Goal: Communication & Community: Answer question/provide support

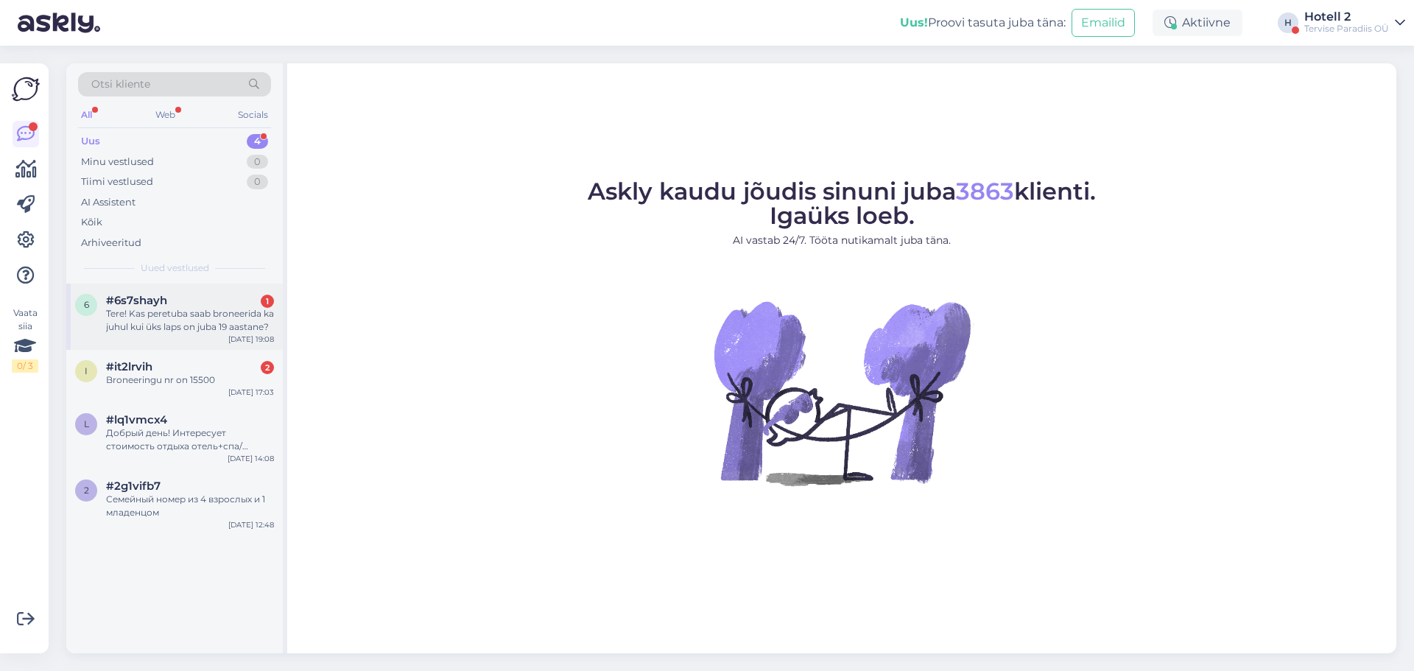
click at [195, 321] on div "Tere! Kas peretuba saab broneerida ka juhul kui üks laps on juba 19 aastane?" at bounding box center [190, 320] width 168 height 27
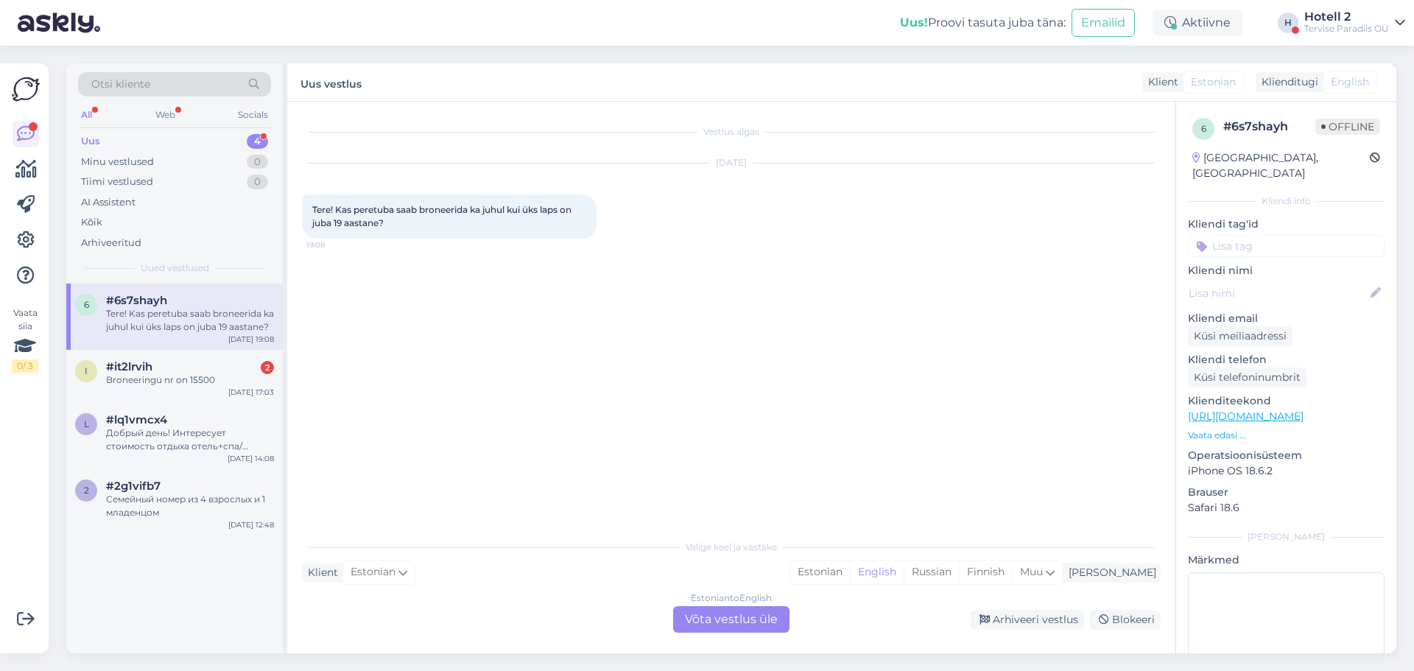
click at [736, 612] on div "Estonian to English Võta vestlus üle" at bounding box center [731, 619] width 116 height 27
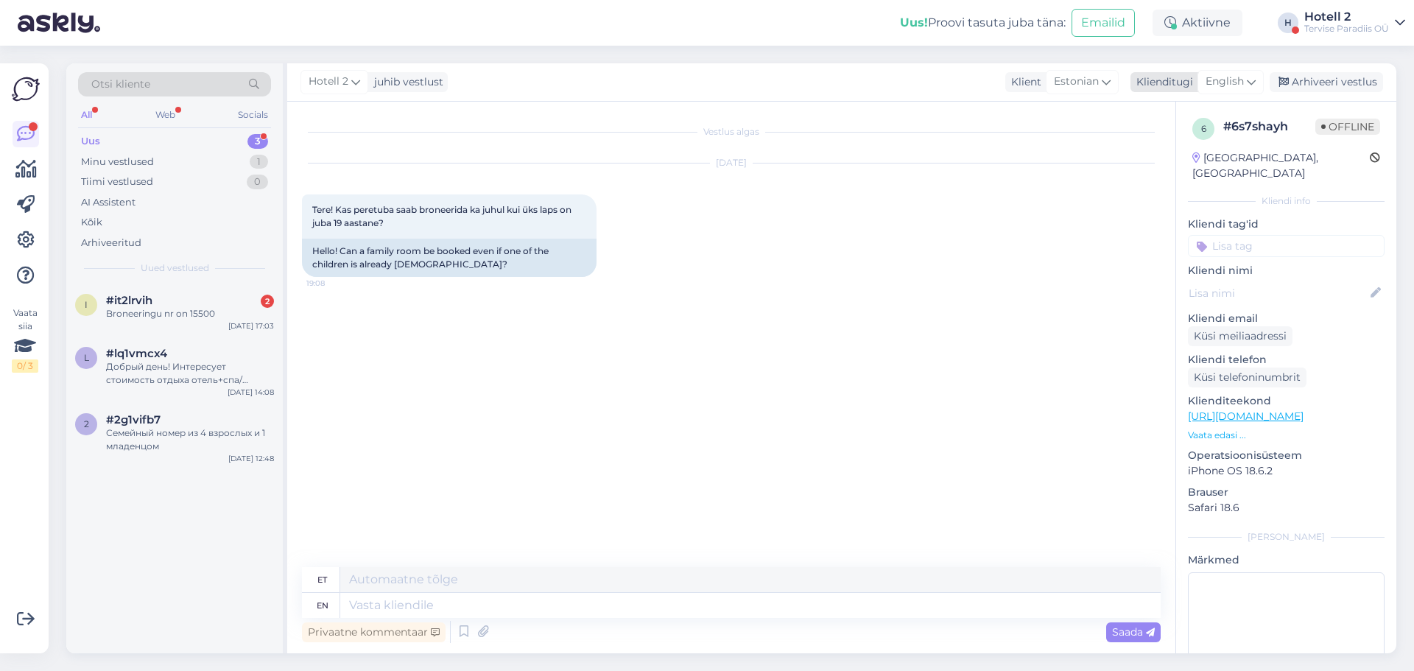
click at [1240, 91] on div "English" at bounding box center [1231, 82] width 66 height 24
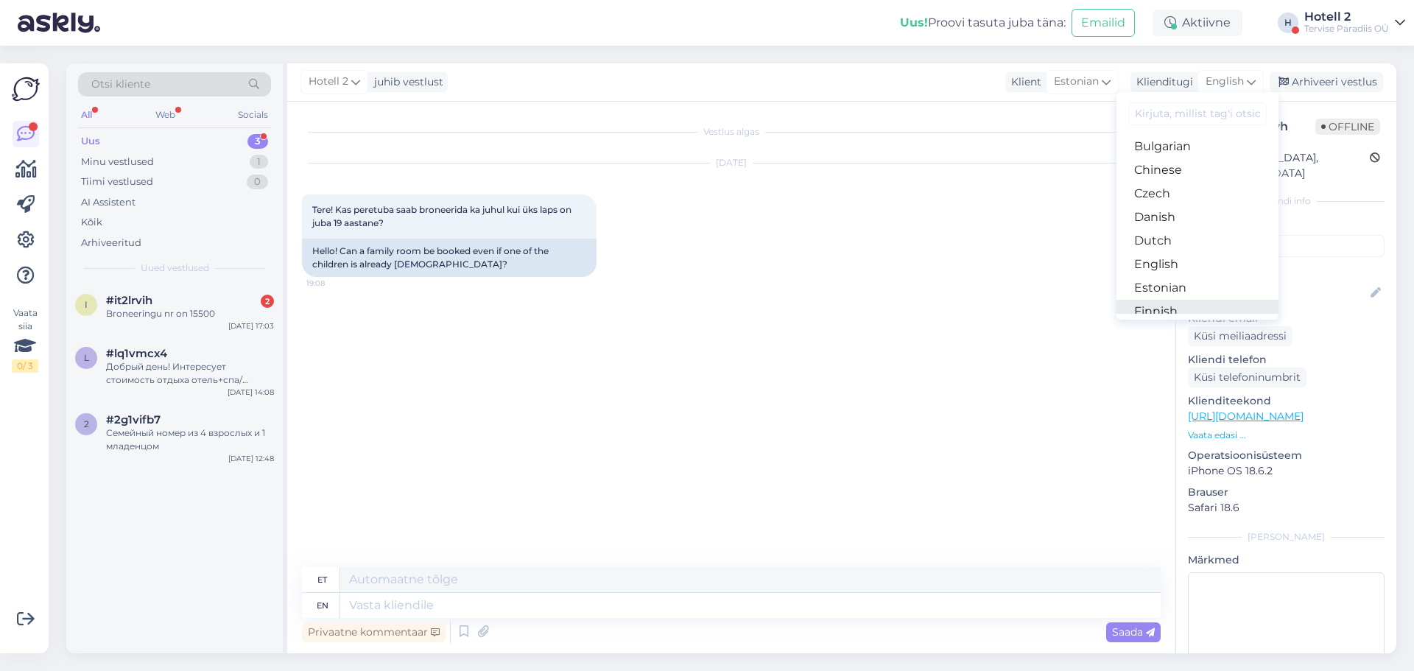
scroll to position [74, 0]
click at [1198, 270] on link "Estonian" at bounding box center [1198, 262] width 162 height 24
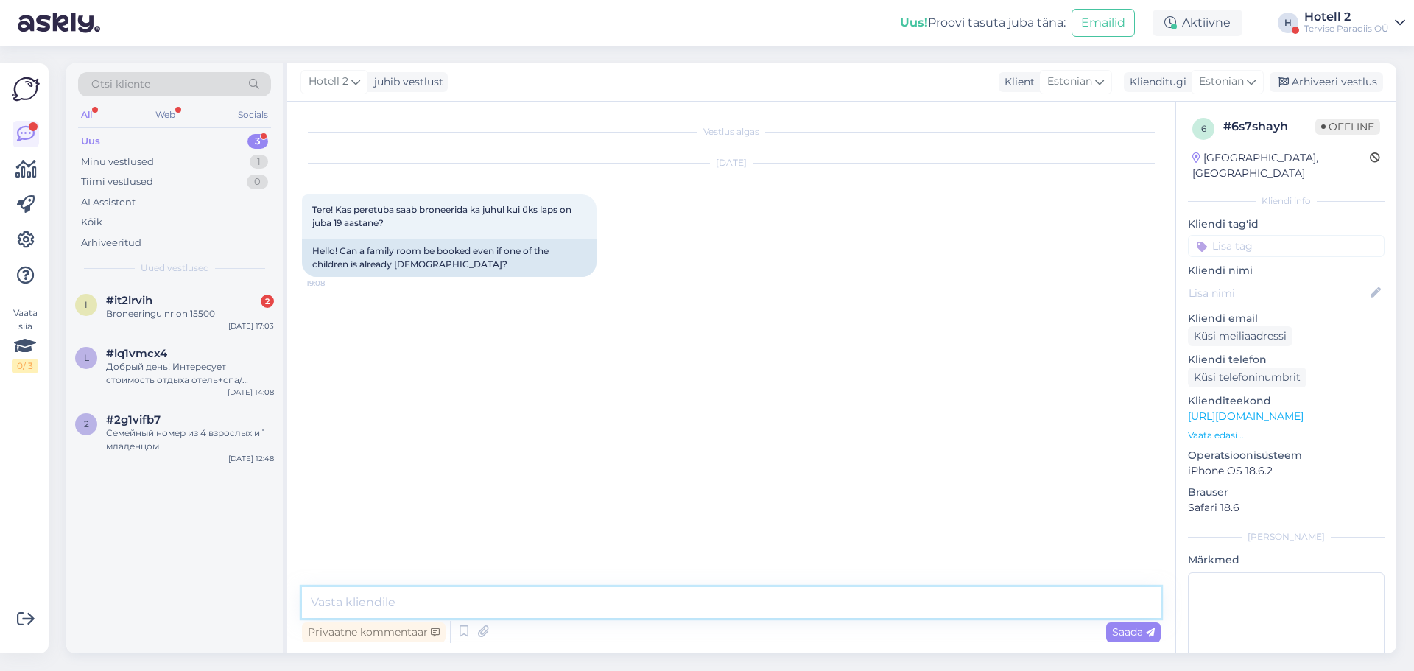
click at [902, 606] on textarea at bounding box center [731, 602] width 859 height 31
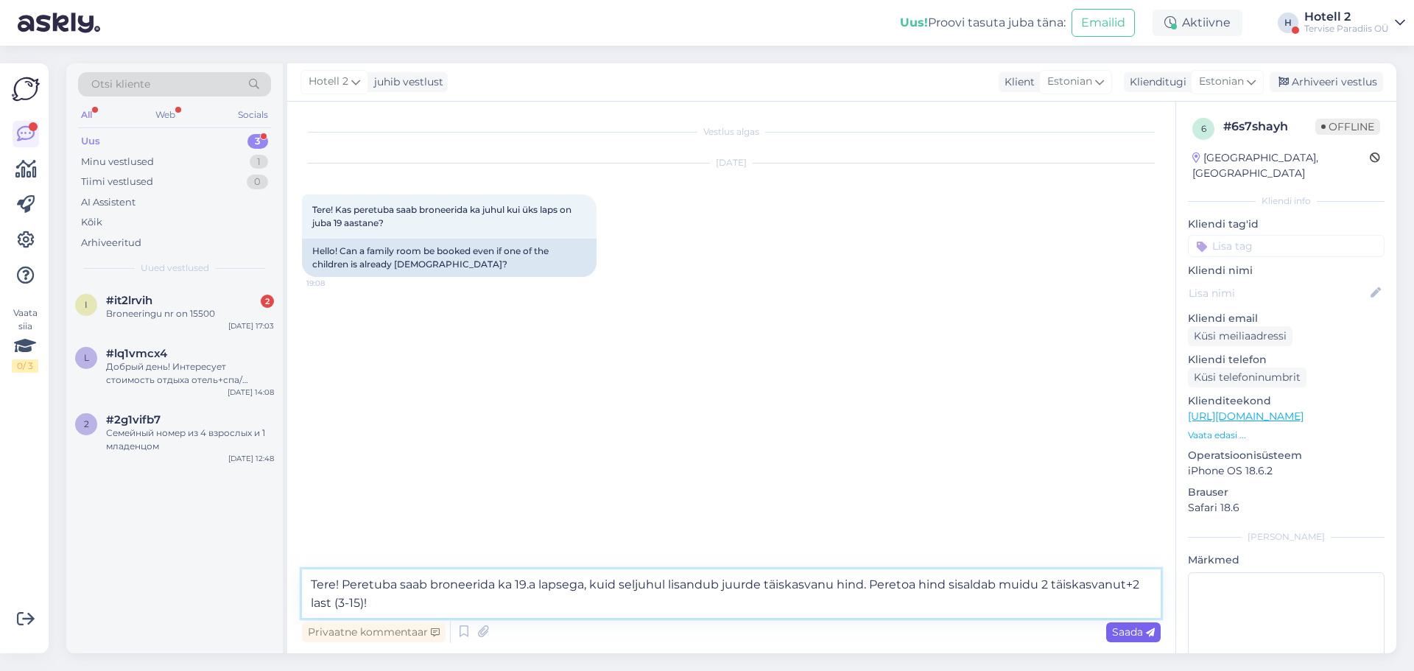
type textarea "Tere! Peretuba saab broneerida ka 19.a lapsega, kuid seljuhul lisandub juurde t…"
click at [1156, 630] on div "Saada" at bounding box center [1133, 632] width 54 height 20
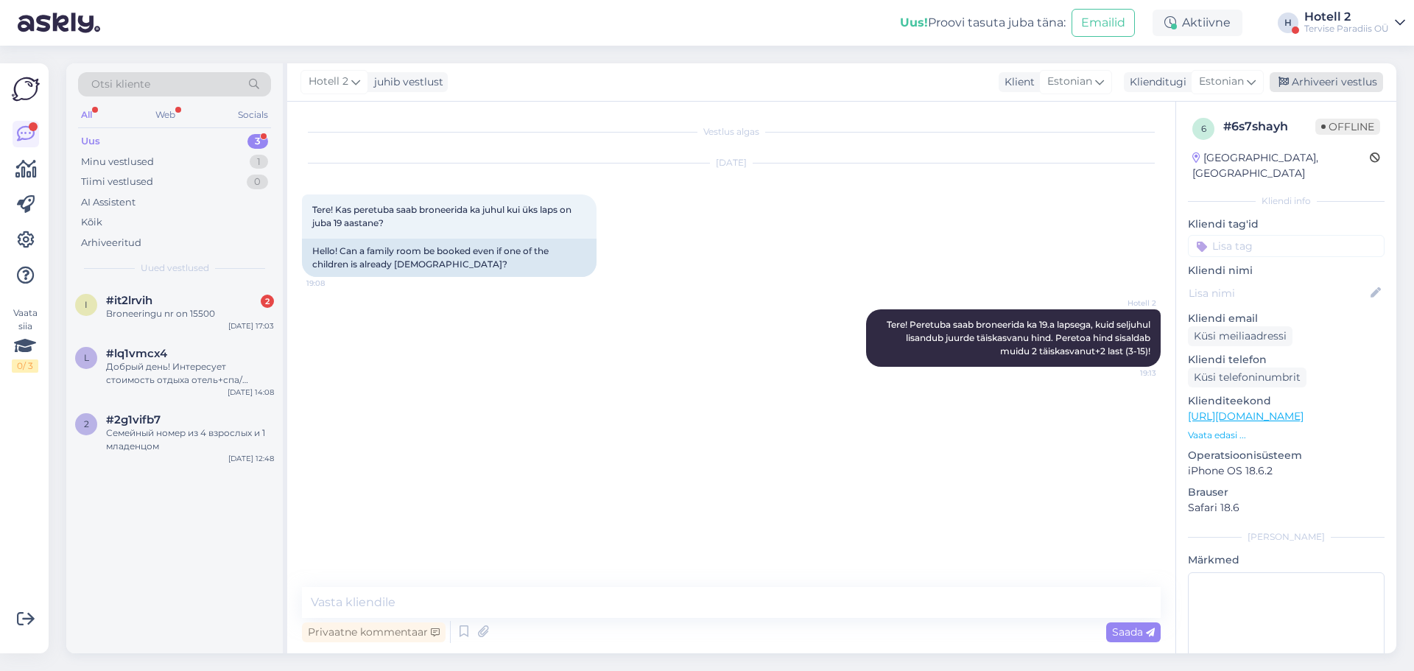
click at [1335, 91] on div "Arhiveeri vestlus" at bounding box center [1326, 82] width 113 height 20
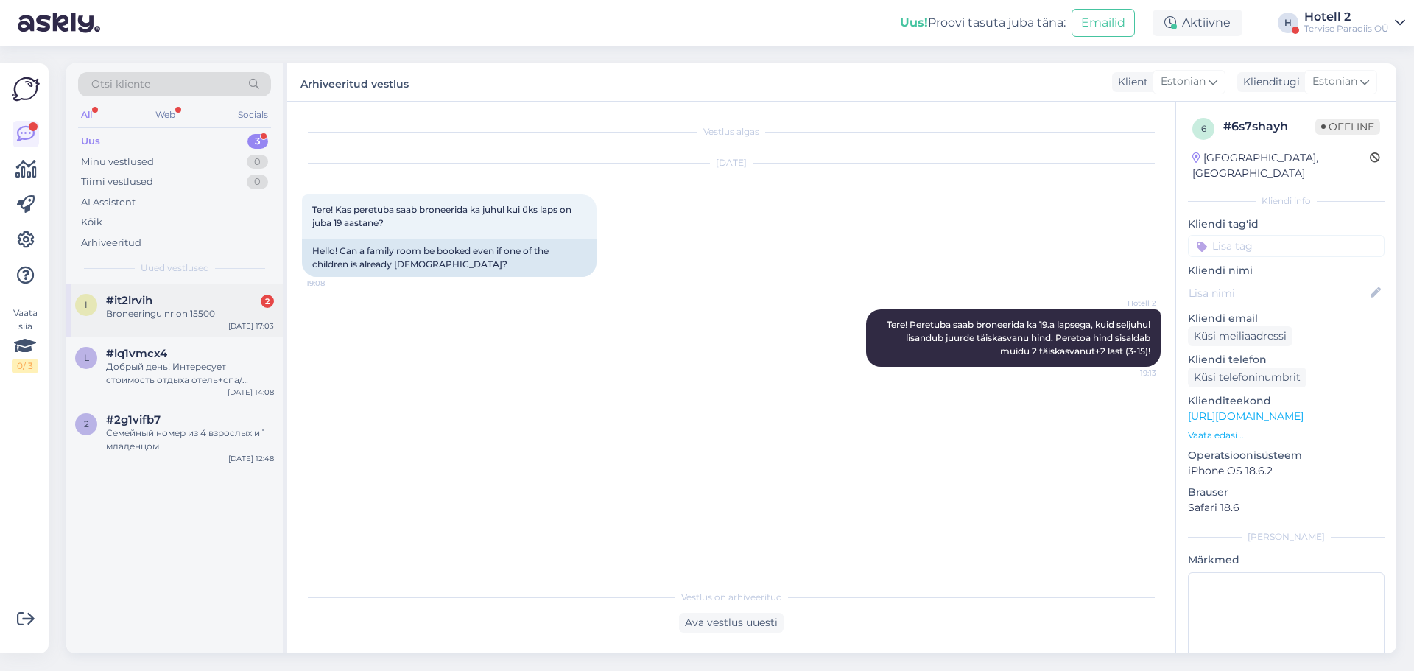
click at [219, 316] on div "Broneeringu nr on 15500" at bounding box center [190, 313] width 168 height 13
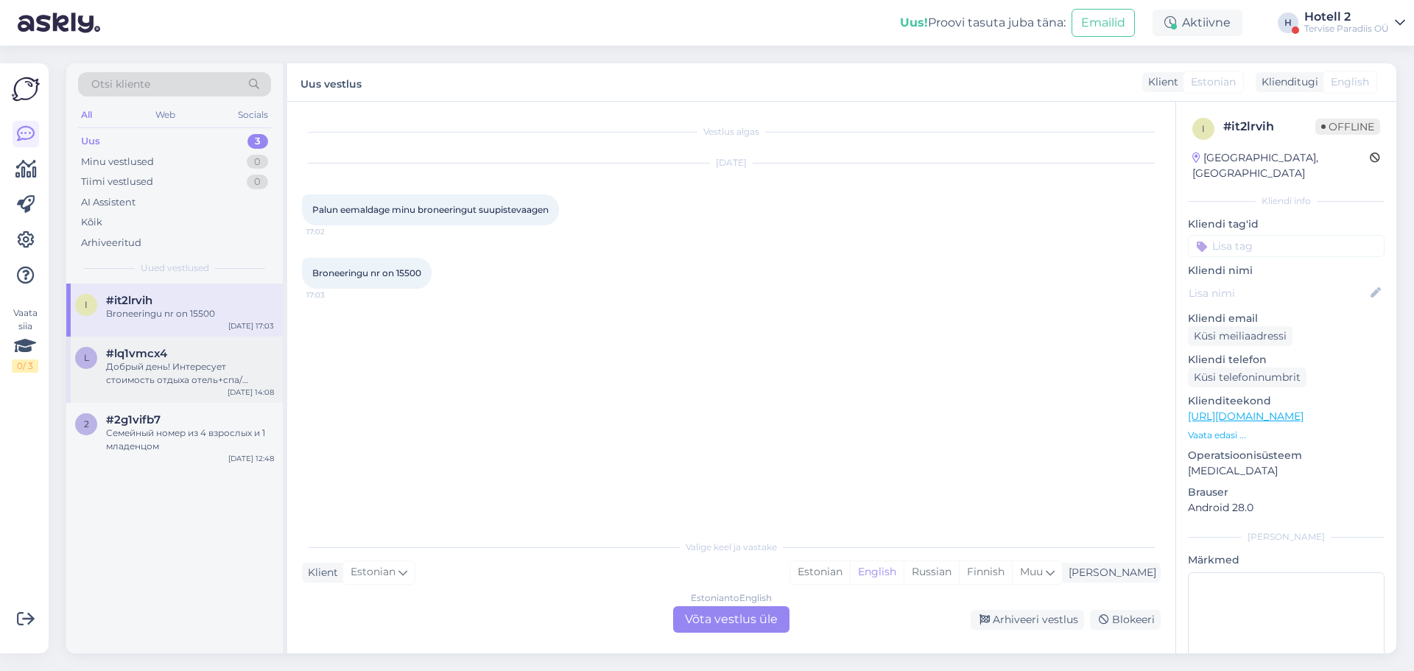
click at [249, 385] on div "Добрый день! Интересует стоимость отдыха отель+спа/аквапарк+завтрак, 2 взрослых…" at bounding box center [190, 373] width 168 height 27
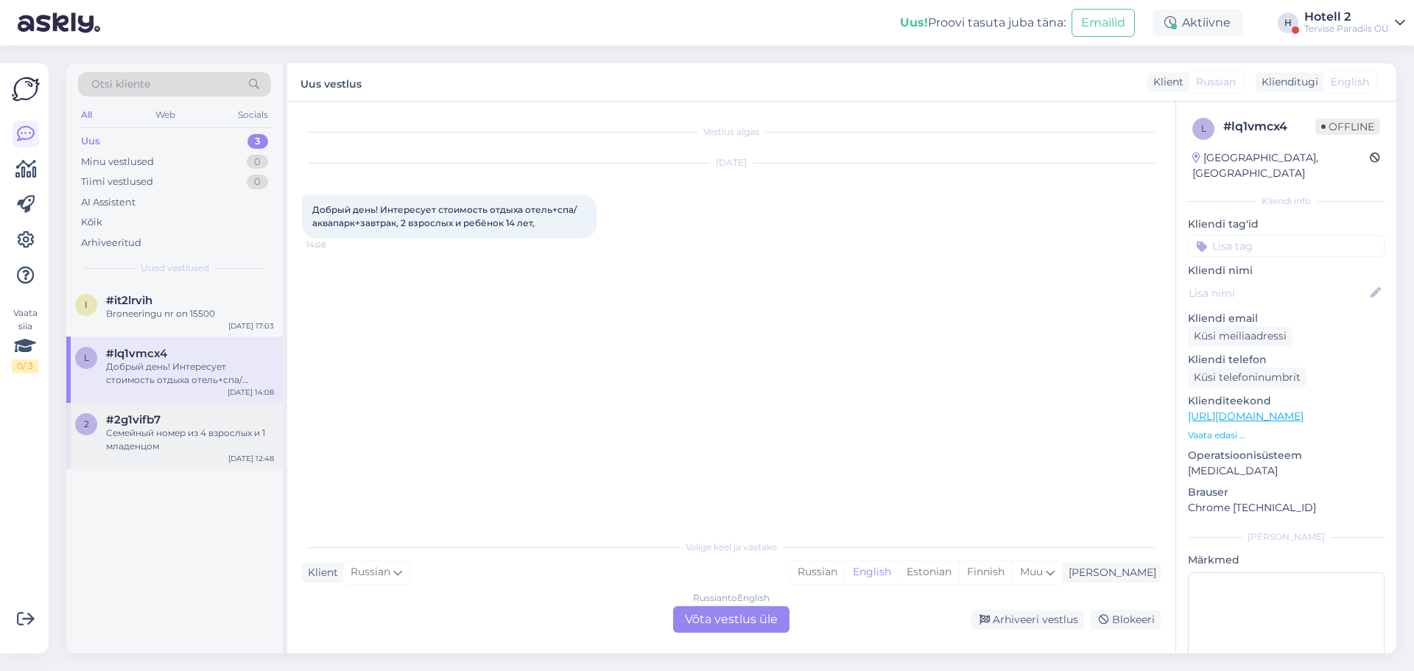
click at [252, 439] on div "Семейный номер из 4 взрослых и 1 младенцом" at bounding box center [190, 439] width 168 height 27
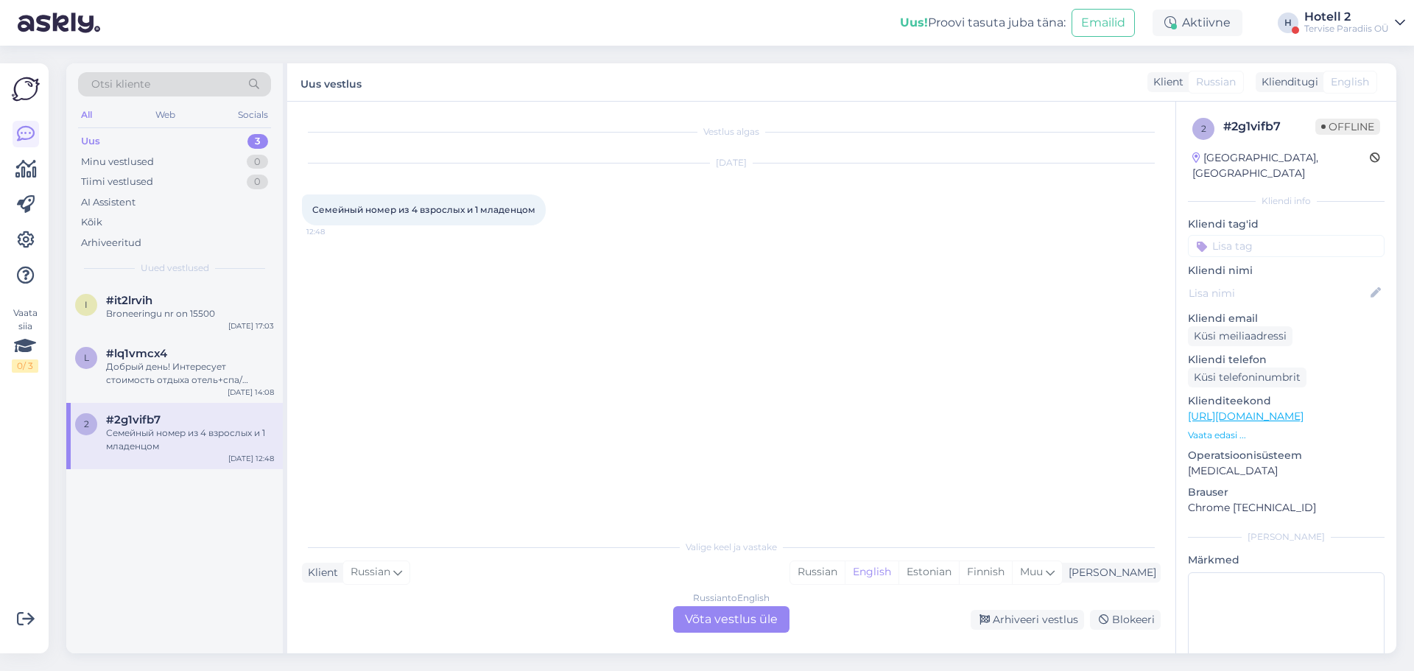
click at [781, 624] on div "Russian to English Võta vestlus üle" at bounding box center [731, 619] width 116 height 27
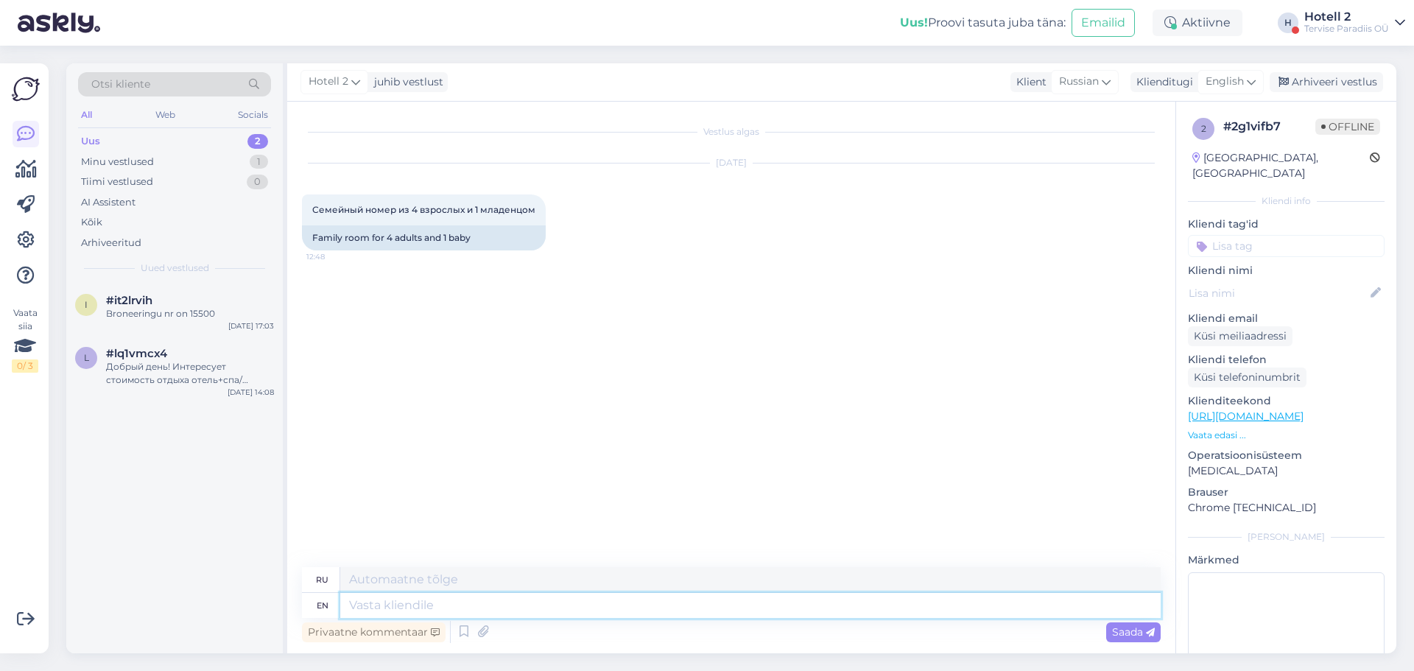
click at [608, 611] on textarea at bounding box center [750, 605] width 820 height 25
type textarea "Please"
type textarea "Пожалуйста"
type textarea "Please send"
type textarea "Пожалуйста, отправьте"
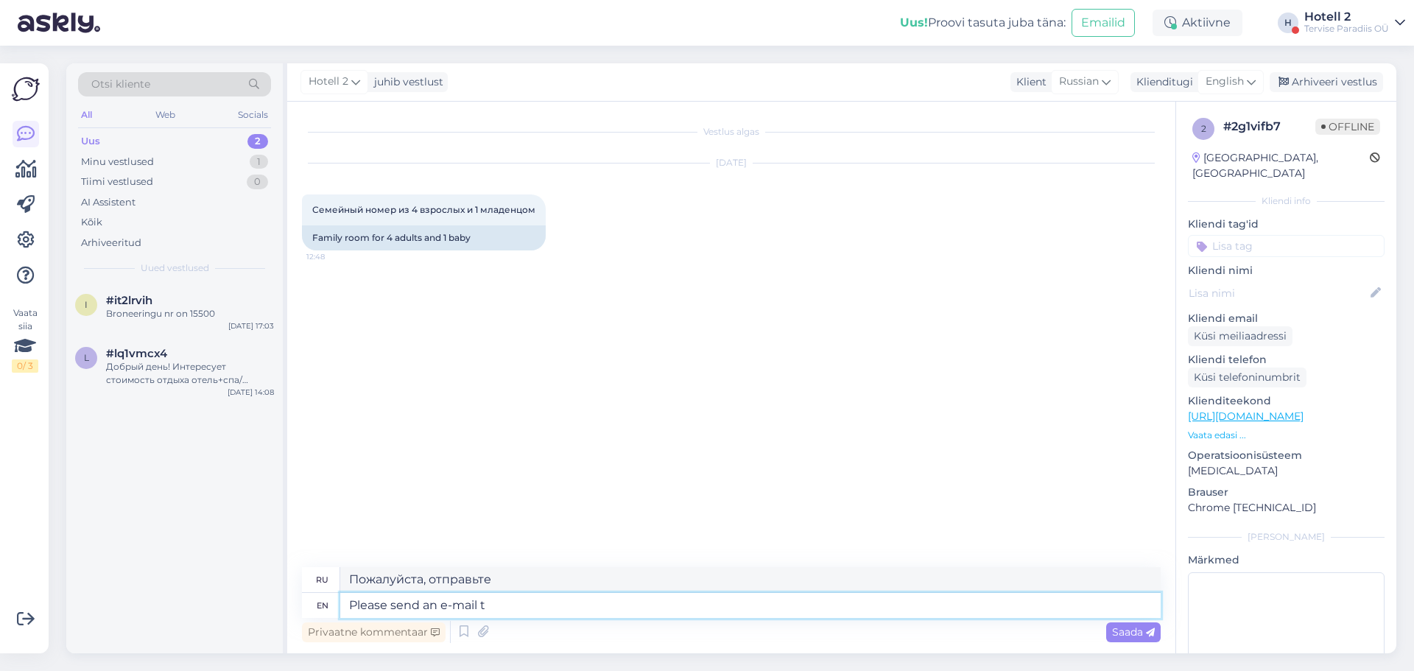
type textarea "Please send an e-mail to"
type textarea "Пожалуйста, отправьте электронное письмо"
type textarea "Please send an e-mail to s"
type textarea "Пожалуйста, отправьте электронное письмо по адресу"
type textarea "Please send an e-mail to [EMAIL_ADDRESS][DOMAIN_NAME]"
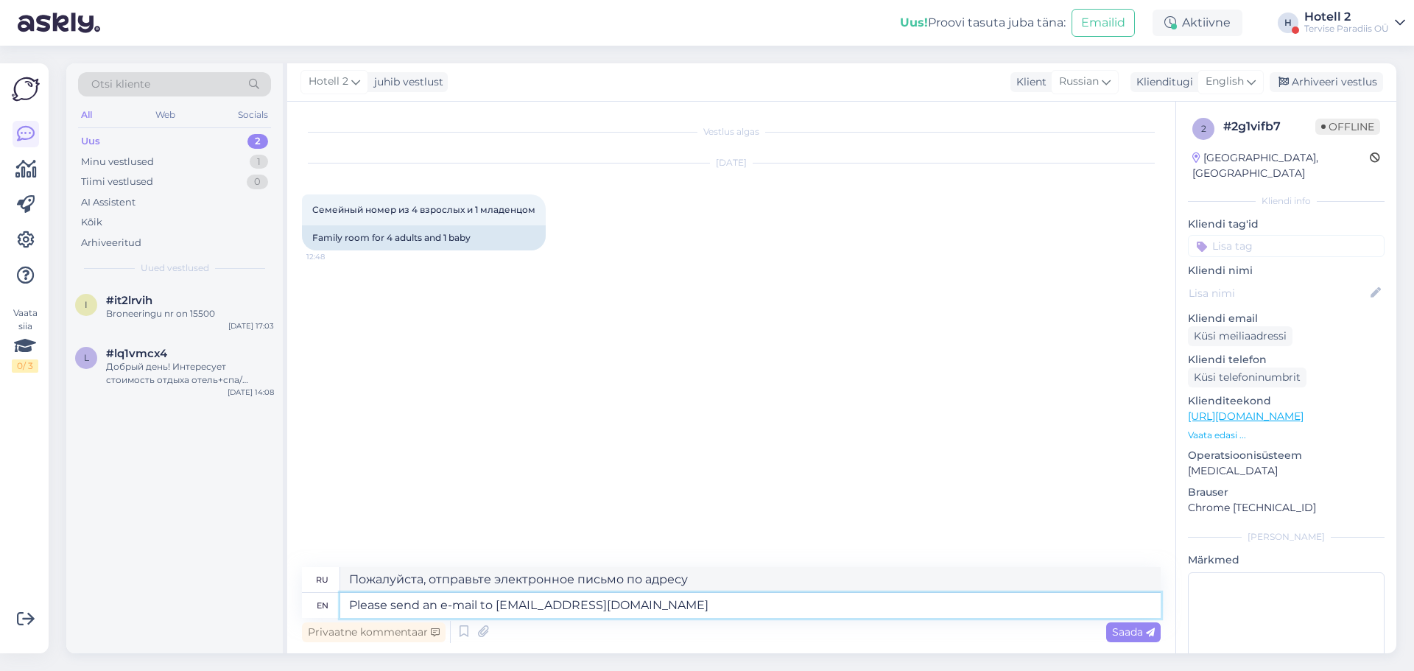
type textarea "Пожалуйста, отправьте электронное письмо на [EMAIL_ADDRESS][DOMAIN_NAME]"
type textarea "Please send an e-mail to [EMAIL_ADDRESS][DOMAIN_NAME]"
click at [1120, 639] on div "Saada" at bounding box center [1133, 632] width 54 height 20
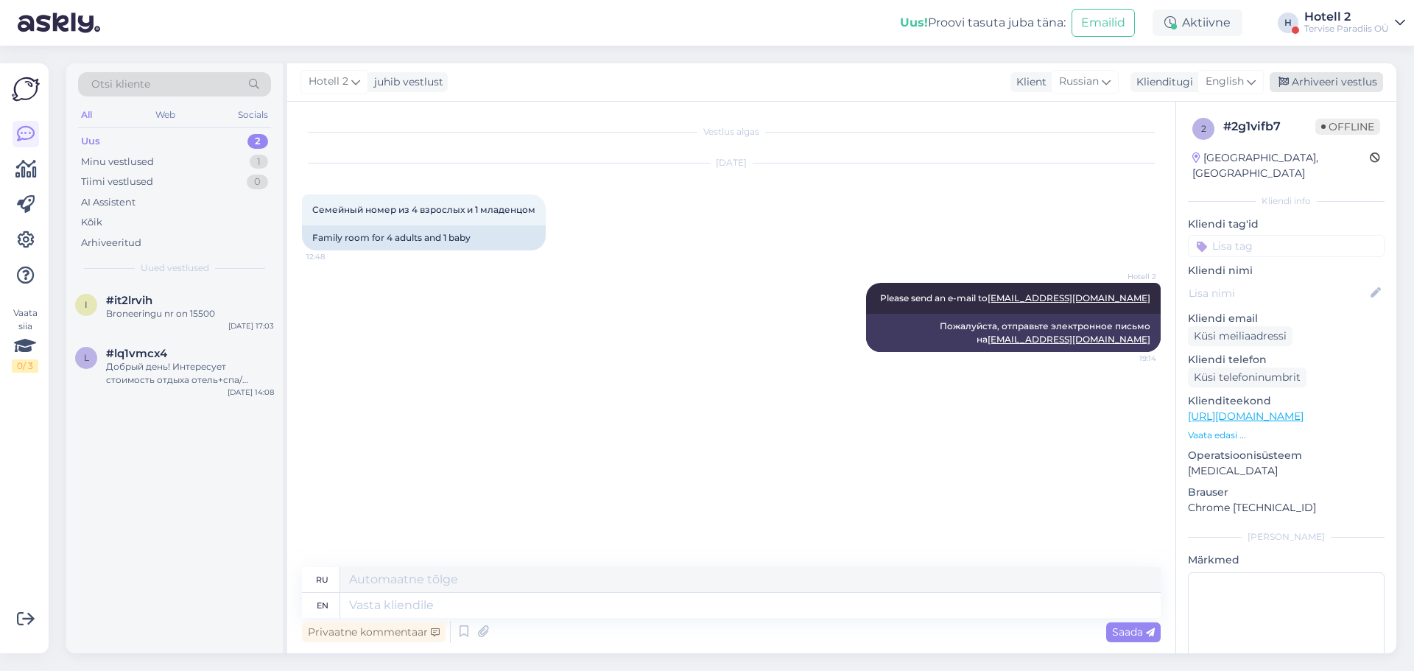
click at [1329, 88] on div "Arhiveeri vestlus" at bounding box center [1326, 82] width 113 height 20
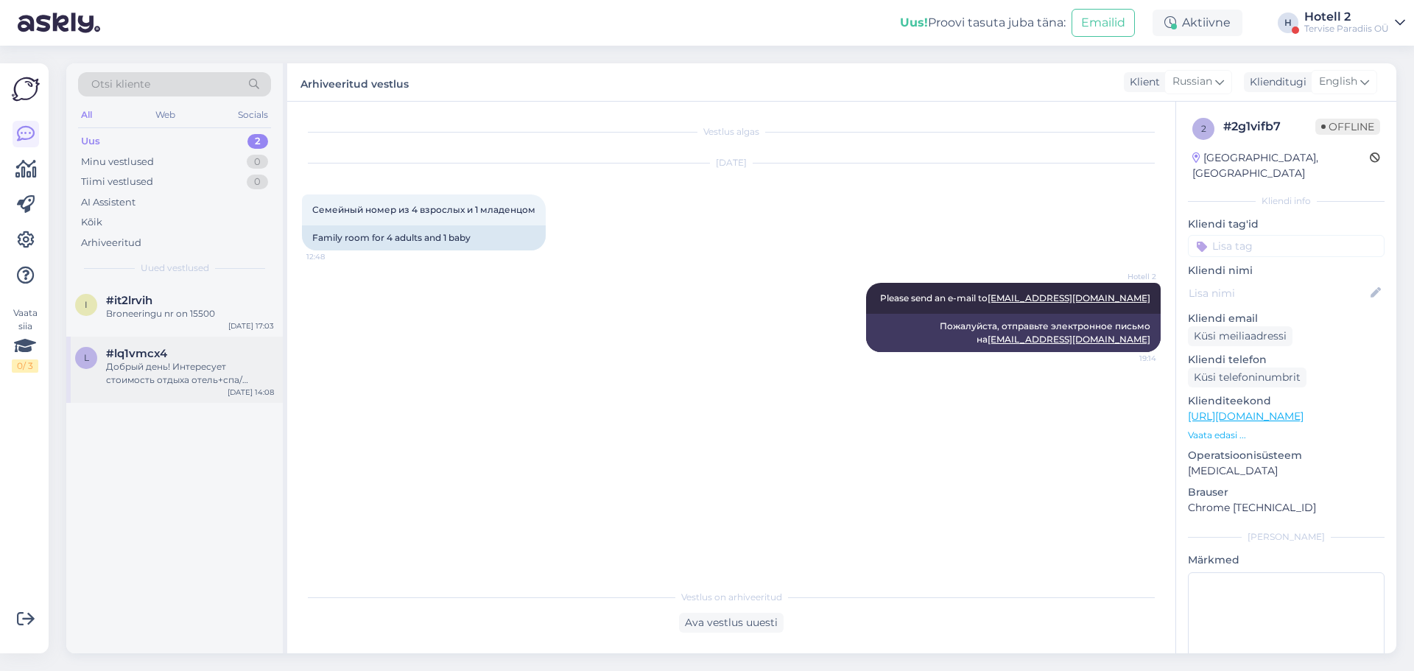
click at [153, 389] on div "l #lq1vmcx4 Добрый день! Интересует стоимость отдыха отель+спа/аквапарк+завтрак…" at bounding box center [174, 370] width 217 height 66
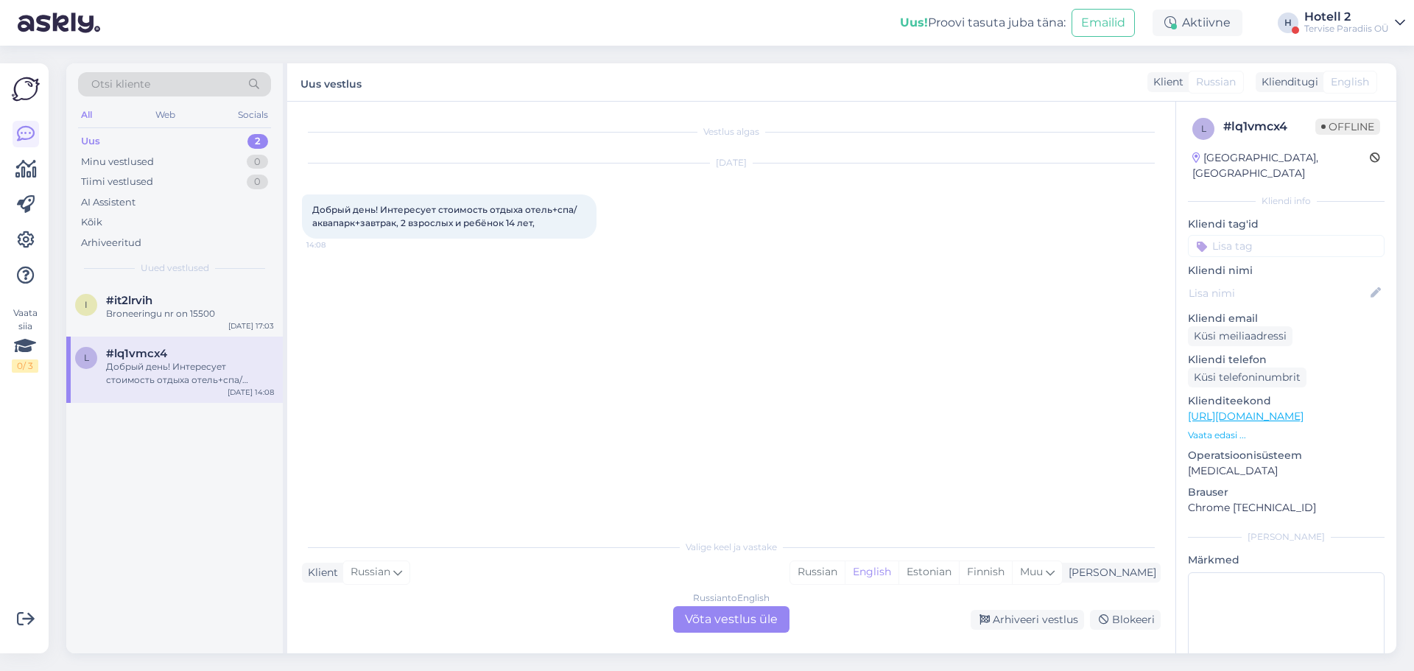
click at [728, 619] on div "Russian to English Võta vestlus üle" at bounding box center [731, 619] width 116 height 27
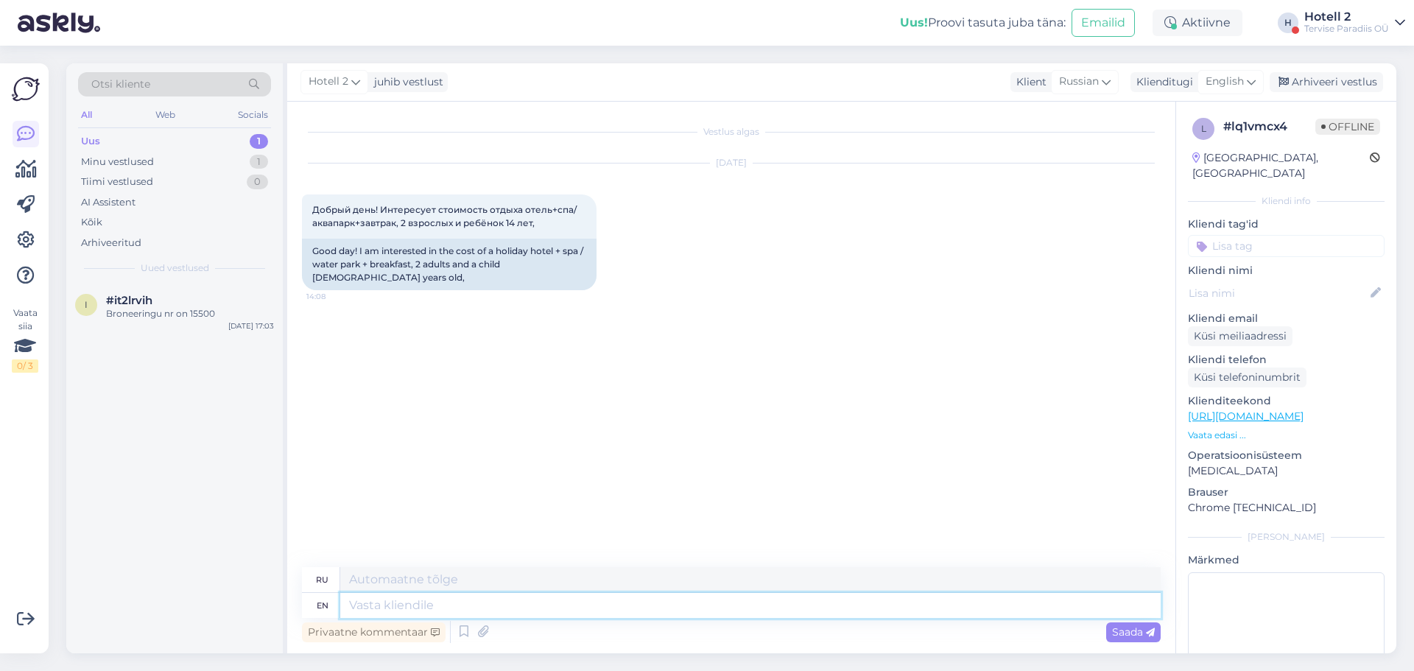
click at [576, 602] on textarea at bounding box center [750, 605] width 820 height 25
type textarea "Please"
type textarea "Пожалуйста"
type textarea "Please send a"
type textarea "Пожалуйста, отправьте"
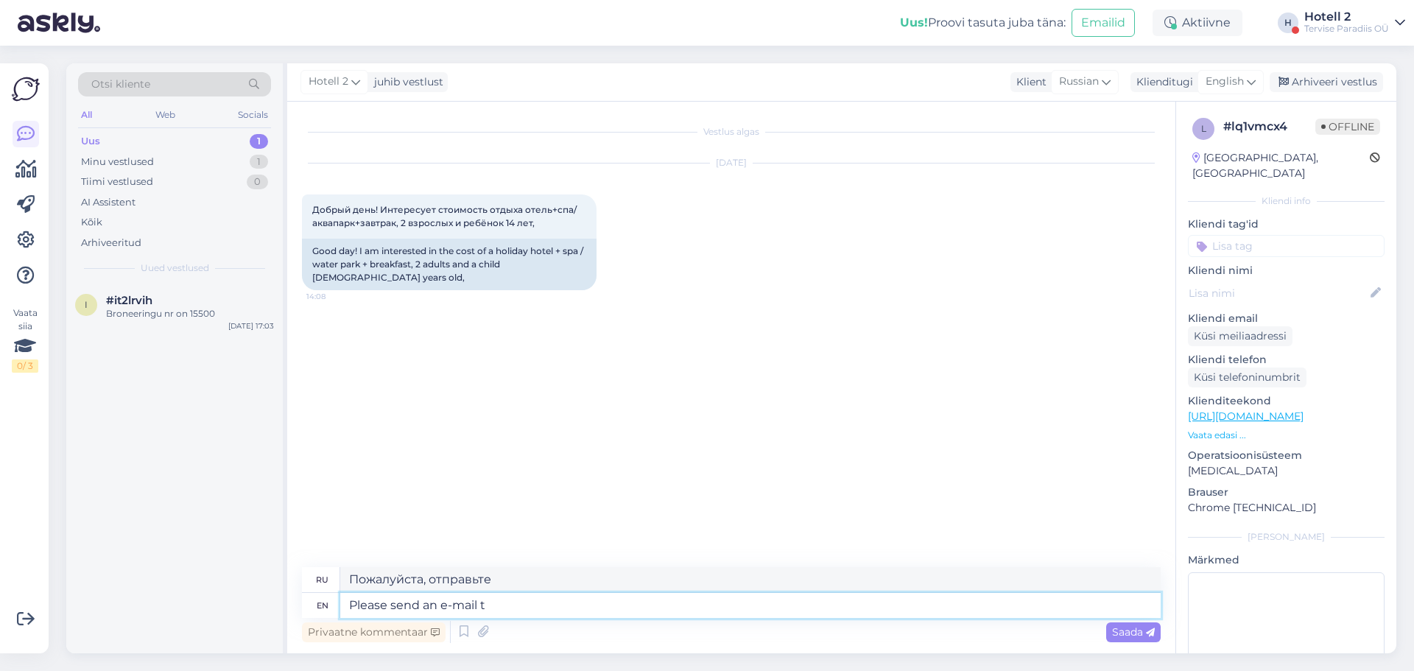
type textarea "Please send an e-mail to"
type textarea "Пожалуйста, отправьте электронное письмо"
type textarea "Please send an e-mail to"
type textarea "Пожалуйста, отправьте электронное письмо по адресу"
type textarea "Please send an e-mail to [EMAIL_ADDRESS][DOMAIN_NAME]."
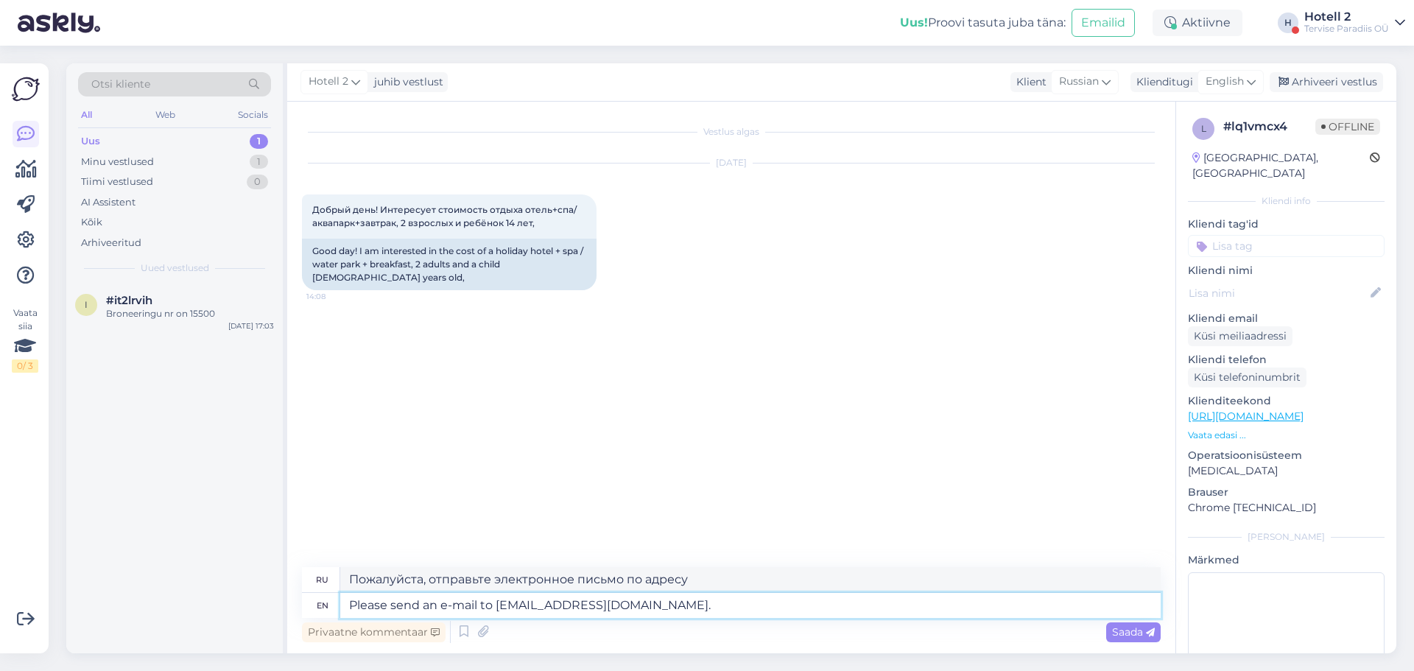
type textarea "Пожалуйста, отправьте электронное письмо на [EMAIL_ADDRESS][DOMAIN_NAME]."
type textarea "Please send an e-mail to [EMAIL_ADDRESS][DOMAIN_NAME]. Pric"
type textarea "Пожалуйста, отправьте электронное письмо на [EMAIL_ADDRESS][DOMAIN_NAME]. Цена"
type textarea "Please send an e-mail to [EMAIL_ADDRESS][DOMAIN_NAME]. Prices a"
type textarea "Пожалуйста, отправьте электронное письмо по адресу [EMAIL_ADDRESS][DOMAIN_NAME]…"
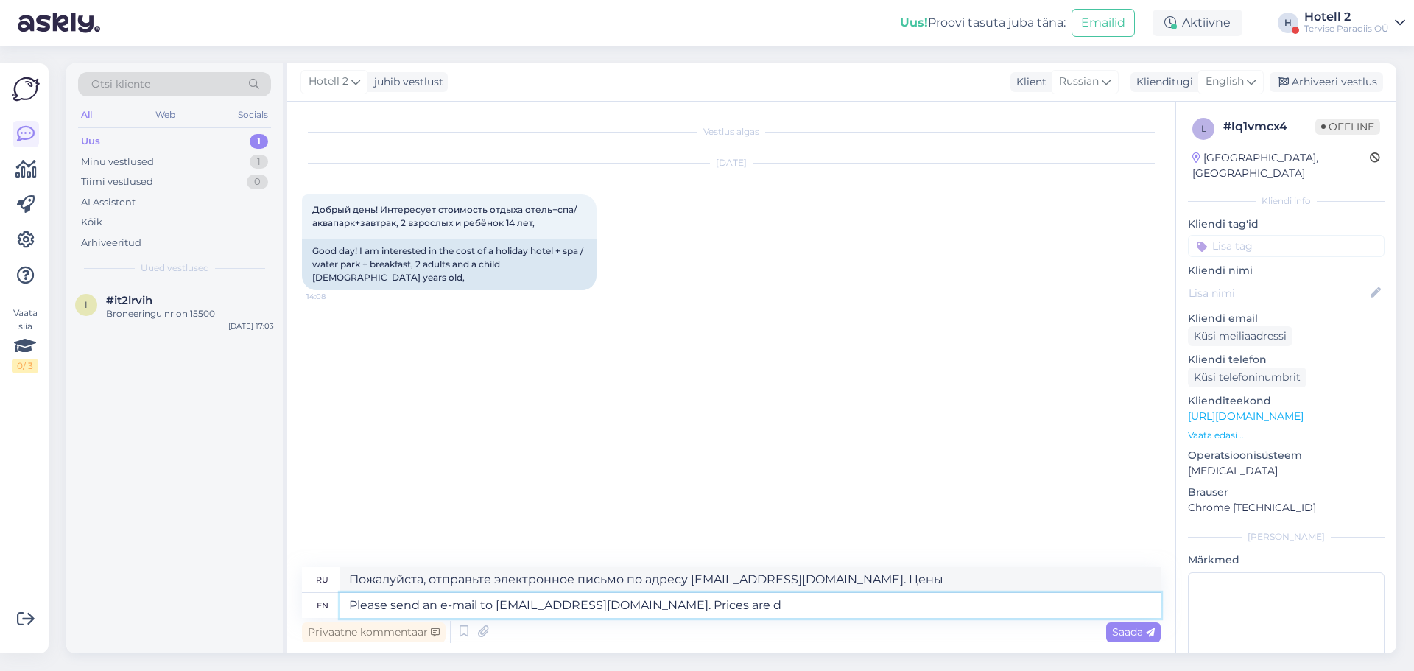
type textarea "Please send an e-mail to [EMAIL_ADDRESS][DOMAIN_NAME]. Prices are di"
type textarea "Пожалуйста, отправьте электронное письмо на [EMAIL_ADDRESS][DOMAIN_NAME]. Цены …"
type textarea "Please send an e-mail to [EMAIL_ADDRESS][DOMAIN_NAME]. Prices are different o"
type textarea "Пожалуйста, отправьте электронное письмо на [EMAIL_ADDRESS][DOMAIN_NAME]. Цены …"
type textarea "Please send an e-mail to [EMAIL_ADDRESS][DOMAIN_NAME]. Prices are different on …"
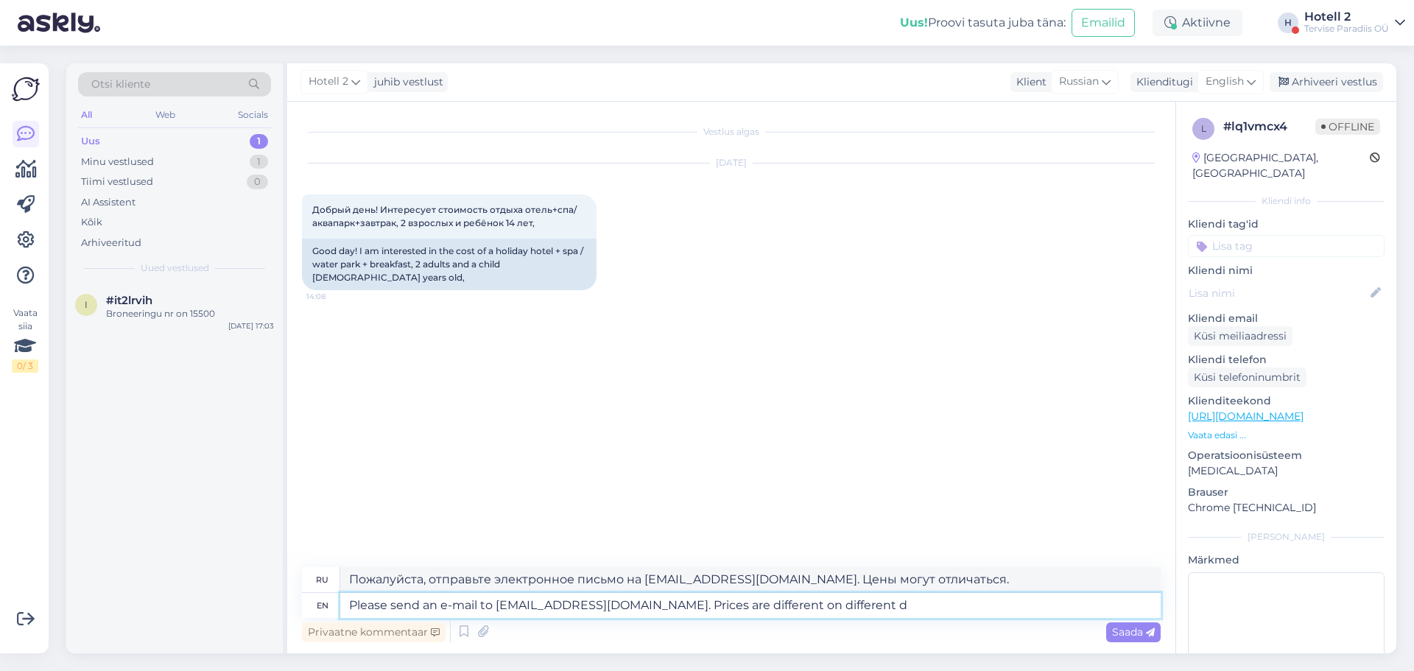
type textarea "Пожалуйста, отправьте электронное письмо на [EMAIL_ADDRESS][DOMAIN_NAME]. Цены …"
type textarea "Please send an e-mail to [EMAIL_ADDRESS][DOMAIN_NAME]. Prices are different on …"
type textarea "Пожалуйста, напишите нам на адрес [EMAIL_ADDRESS][DOMAIN_NAME]. Цены в разные д…"
type textarea "Please send an e-mail to [EMAIL_ADDRESS][DOMAIN_NAME]. Prices are different on …"
click at [1122, 625] on span "Saada" at bounding box center [1133, 631] width 43 height 13
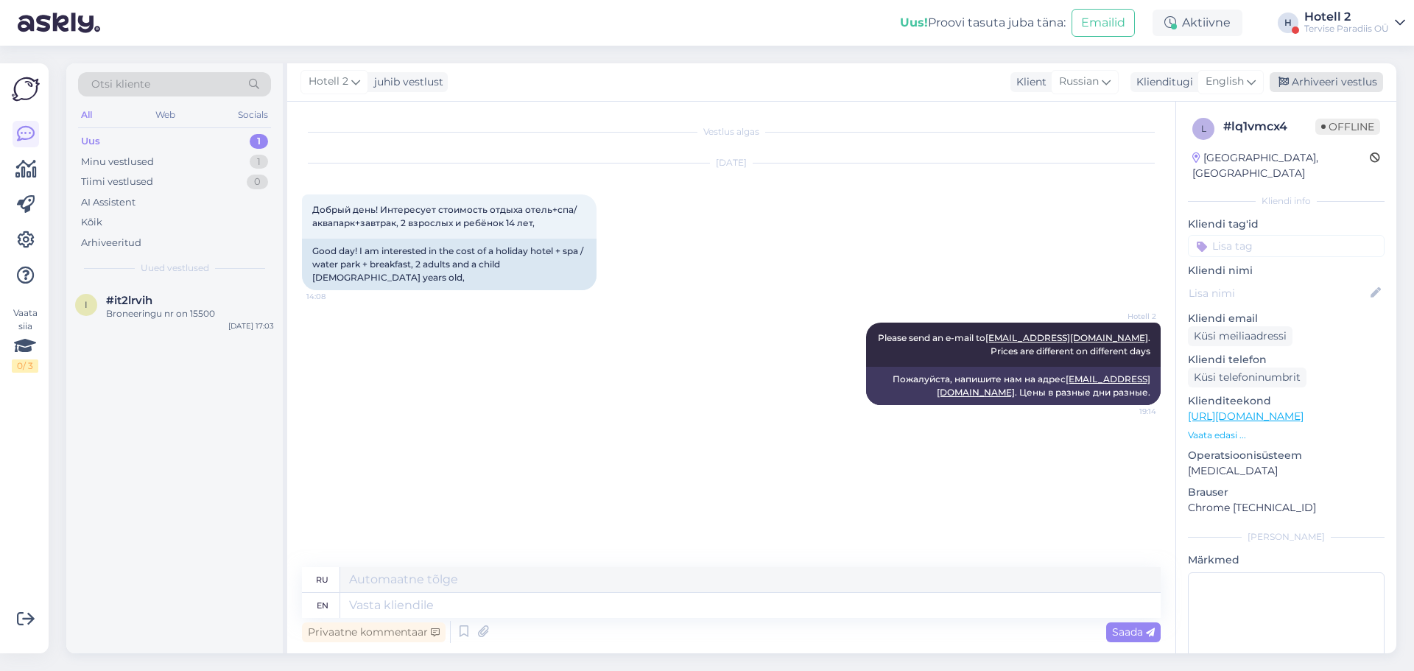
click at [1343, 72] on div "Hotell 2 juhib vestlust Klient Russian Klienditugi English Arabic Belarusian Bu…" at bounding box center [841, 82] width 1109 height 38
click at [1337, 82] on div "Arhiveeri vestlus" at bounding box center [1326, 82] width 113 height 20
